Goal: Find specific page/section: Find specific page/section

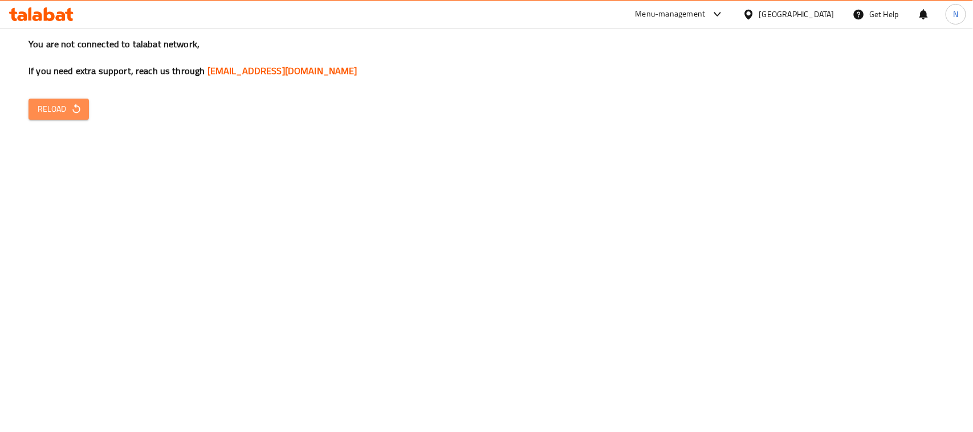
click at [83, 105] on button "Reload" at bounding box center [58, 109] width 60 height 21
click at [686, 15] on div "Menu-management" at bounding box center [671, 14] width 70 height 14
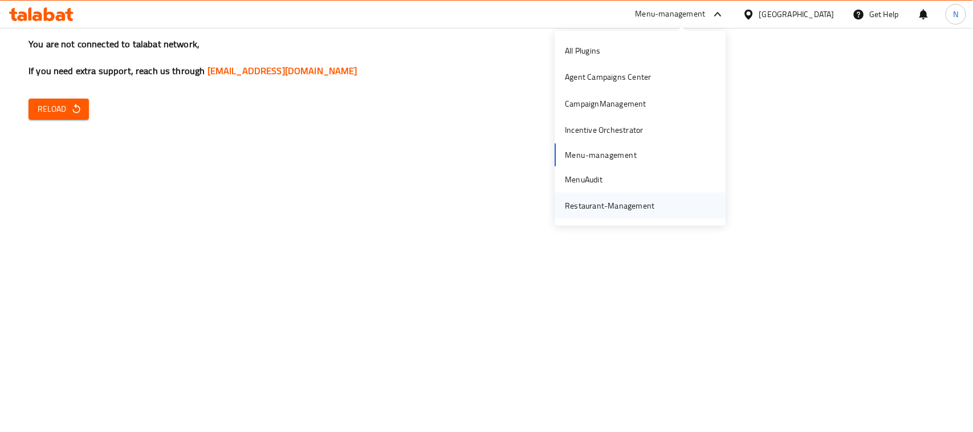
click at [626, 202] on div "Restaurant-Management" at bounding box center [609, 205] width 89 height 13
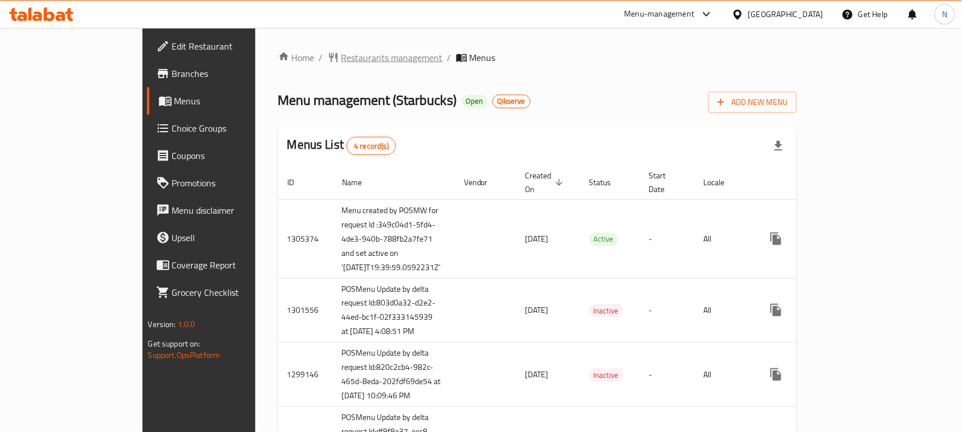
click at [341, 58] on span "Restaurants management" at bounding box center [391, 58] width 101 height 14
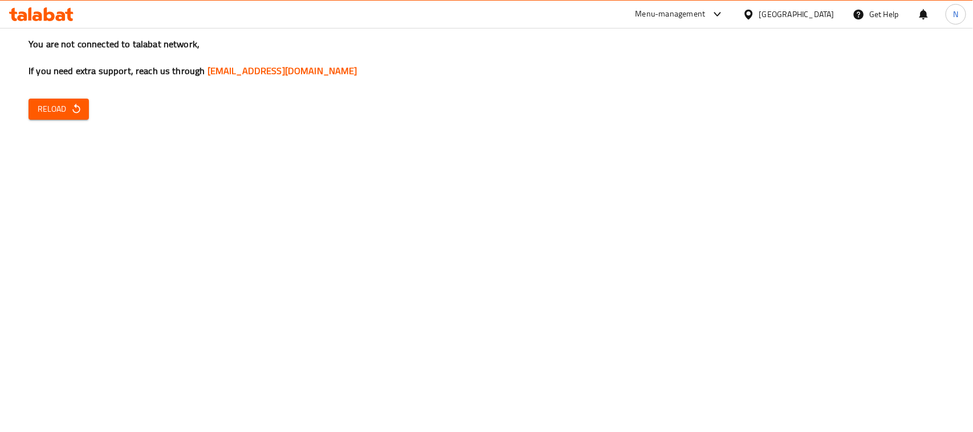
click at [60, 107] on span "Reload" at bounding box center [59, 109] width 42 height 14
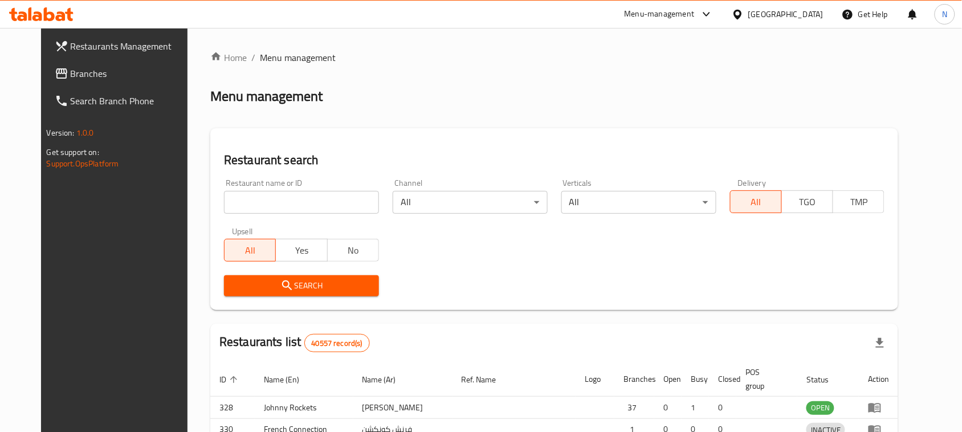
click at [72, 67] on span "Branches" at bounding box center [132, 74] width 122 height 14
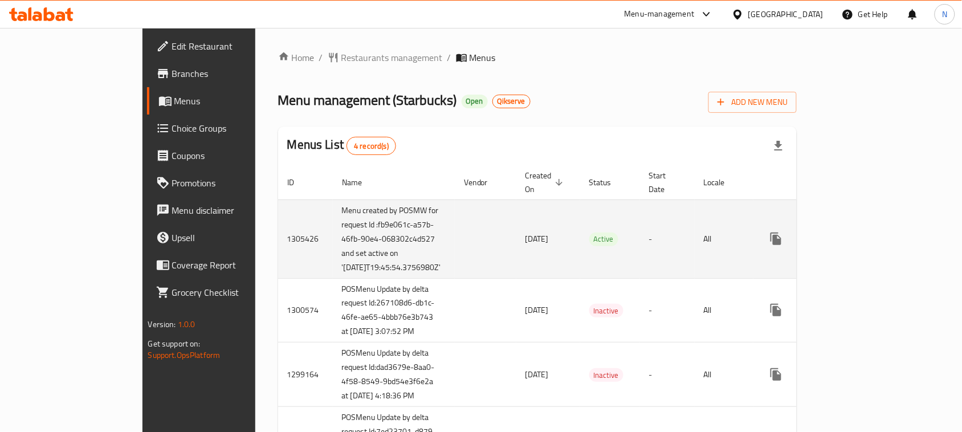
drag, startPoint x: 459, startPoint y: 240, endPoint x: 405, endPoint y: 247, distance: 54.0
click at [516, 247] on td "[DATE]" at bounding box center [548, 238] width 64 height 79
click at [516, 251] on td "[DATE]" at bounding box center [548, 238] width 64 height 79
drag, startPoint x: 257, startPoint y: 287, endPoint x: 288, endPoint y: 287, distance: 31.3
click at [333, 278] on td "Menu created by POSMW for request Id :fb9e061c-a57b-46fb-90e4-068302c4d527 and …" at bounding box center [394, 238] width 122 height 79
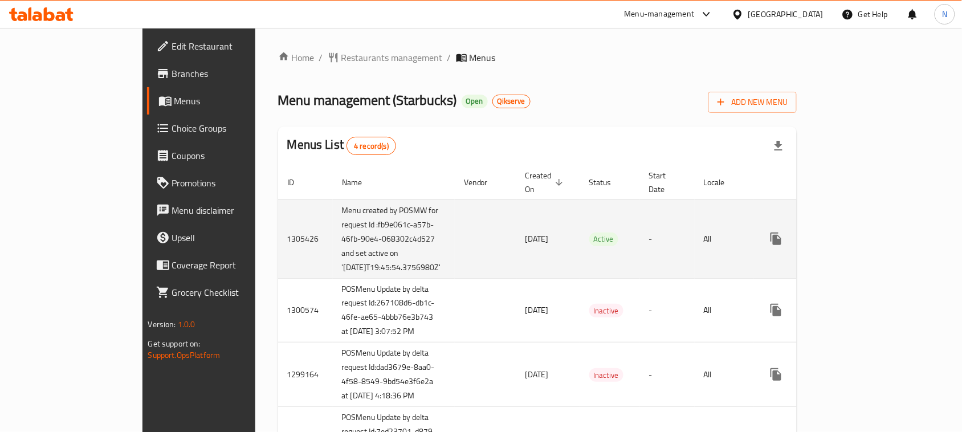
click at [333, 235] on td "Menu created by POSMW for request Id :fb9e061c-a57b-46fb-90e4-068302c4d527 and …" at bounding box center [394, 238] width 122 height 79
drag, startPoint x: 260, startPoint y: 284, endPoint x: 297, endPoint y: 284, distance: 36.5
click at [333, 278] on td "Menu created by POSMW for request Id :fb9e061c-a57b-46fb-90e4-068302c4d527 and …" at bounding box center [394, 238] width 122 height 79
click at [333, 271] on td "Menu created by POSMW for request Id :fb9e061c-a57b-46fb-90e4-068302c4d527 and …" at bounding box center [394, 238] width 122 height 79
drag, startPoint x: 328, startPoint y: 290, endPoint x: 247, endPoint y: 227, distance: 102.8
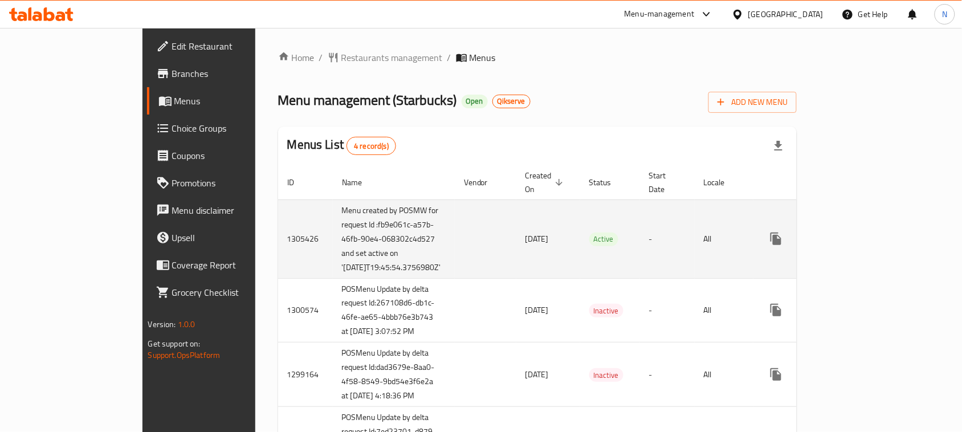
click at [333, 227] on td "Menu created by POSMW for request Id :fb9e061c-a57b-46fb-90e4-068302c4d527 and …" at bounding box center [394, 238] width 122 height 79
click at [333, 233] on td "Menu created by POSMW for request Id :fb9e061c-a57b-46fb-90e4-068302c4d527 and …" at bounding box center [394, 238] width 122 height 79
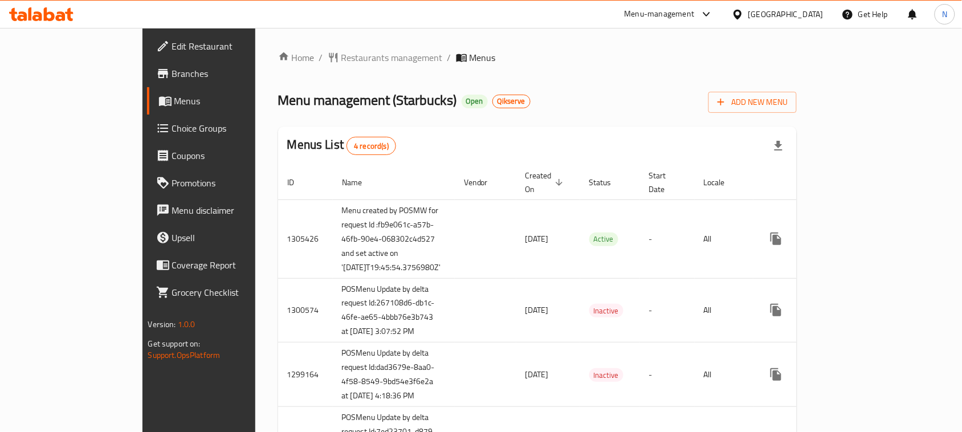
click at [172, 74] on span "Branches" at bounding box center [233, 74] width 122 height 14
